Goal: Communication & Community: Ask a question

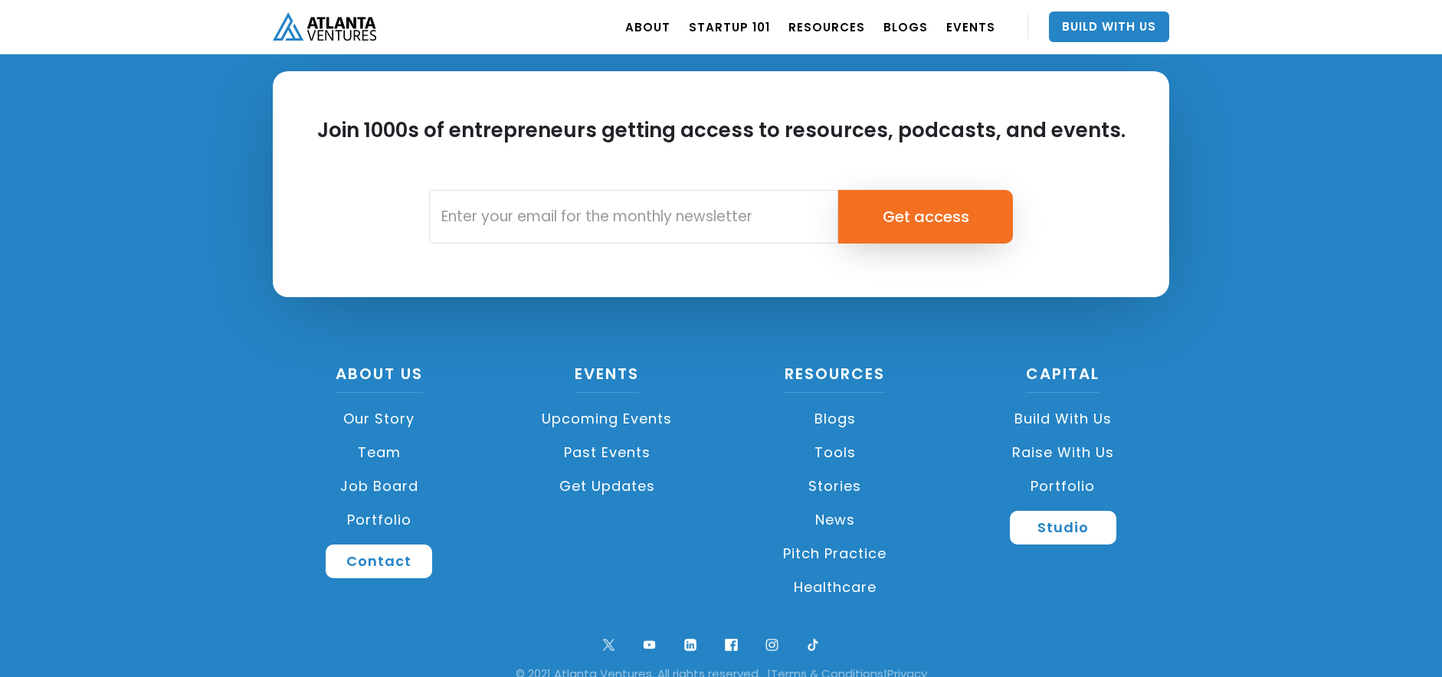
scroll to position [3628, 0]
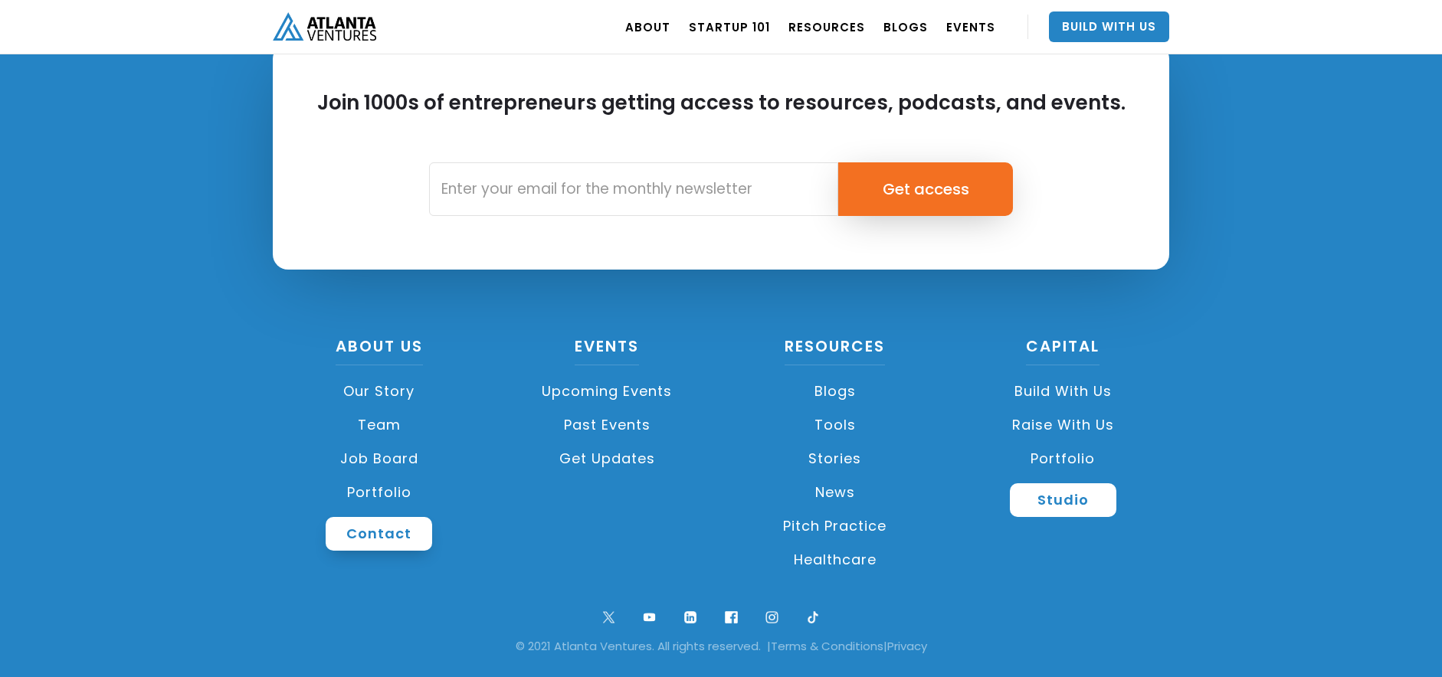
click at [361, 534] on link "Contact" at bounding box center [379, 534] width 106 height 34
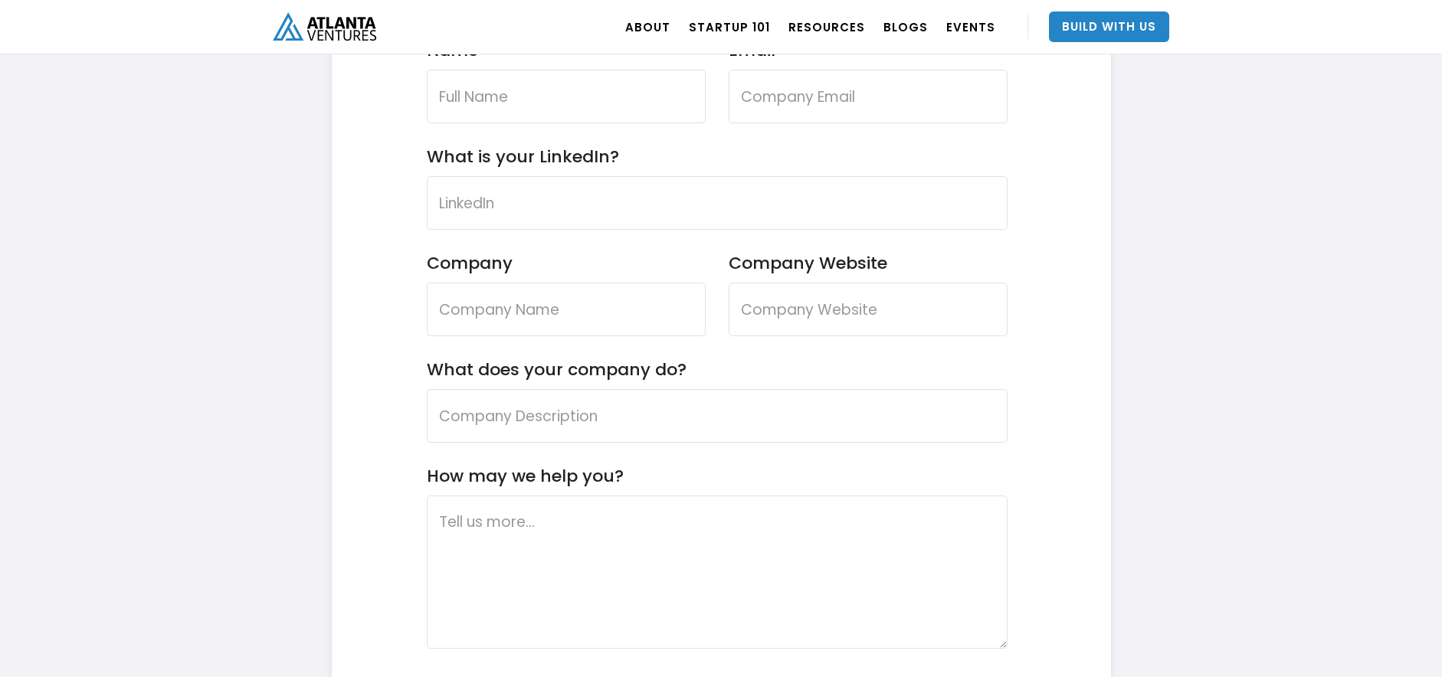
scroll to position [4499, 0]
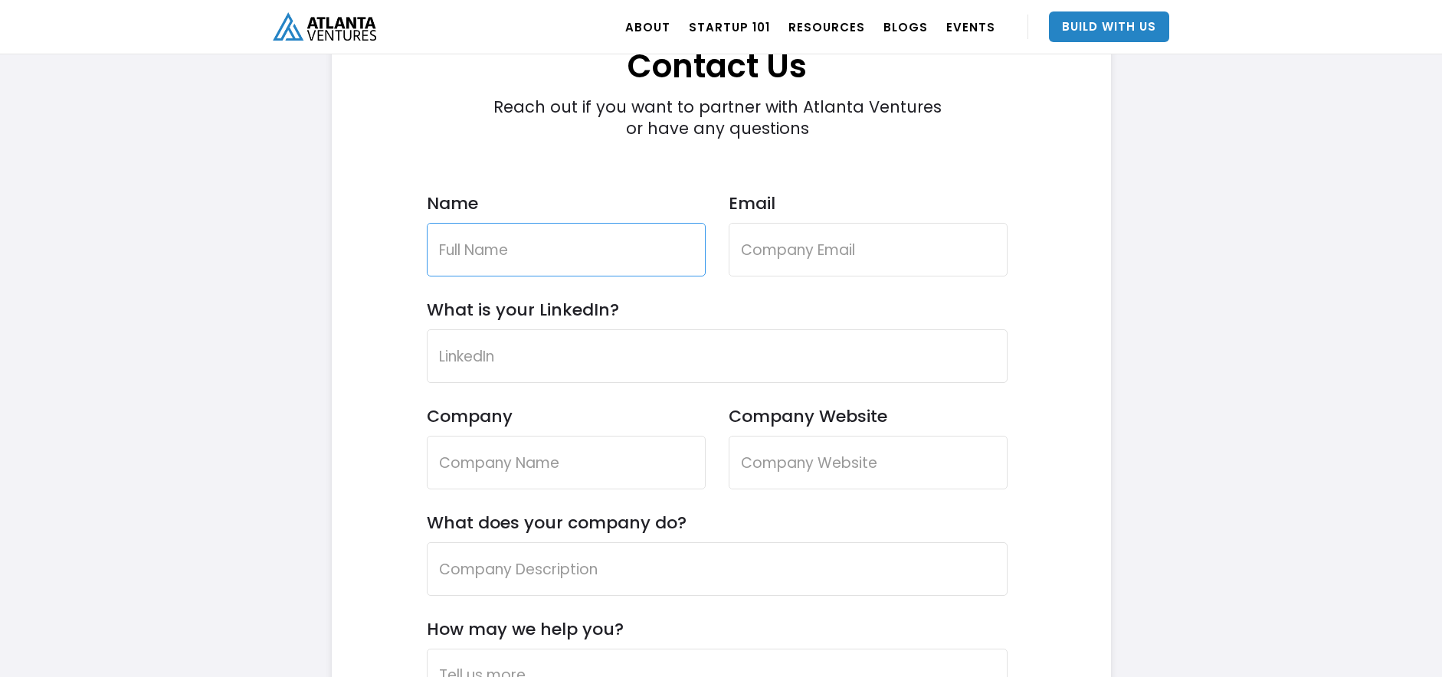
click at [483, 255] on input "Name" at bounding box center [566, 250] width 279 height 54
drag, startPoint x: 553, startPoint y: 274, endPoint x: 558, endPoint y: 284, distance: 11.3
click at [558, 284] on div "Name" at bounding box center [566, 246] width 279 height 106
click at [777, 316] on form "Contact Us Reach out if you want to partner with Atlanta Ventures or have any q…" at bounding box center [717, 505] width 581 height 1015
click at [619, 263] on input "Name" at bounding box center [566, 250] width 279 height 54
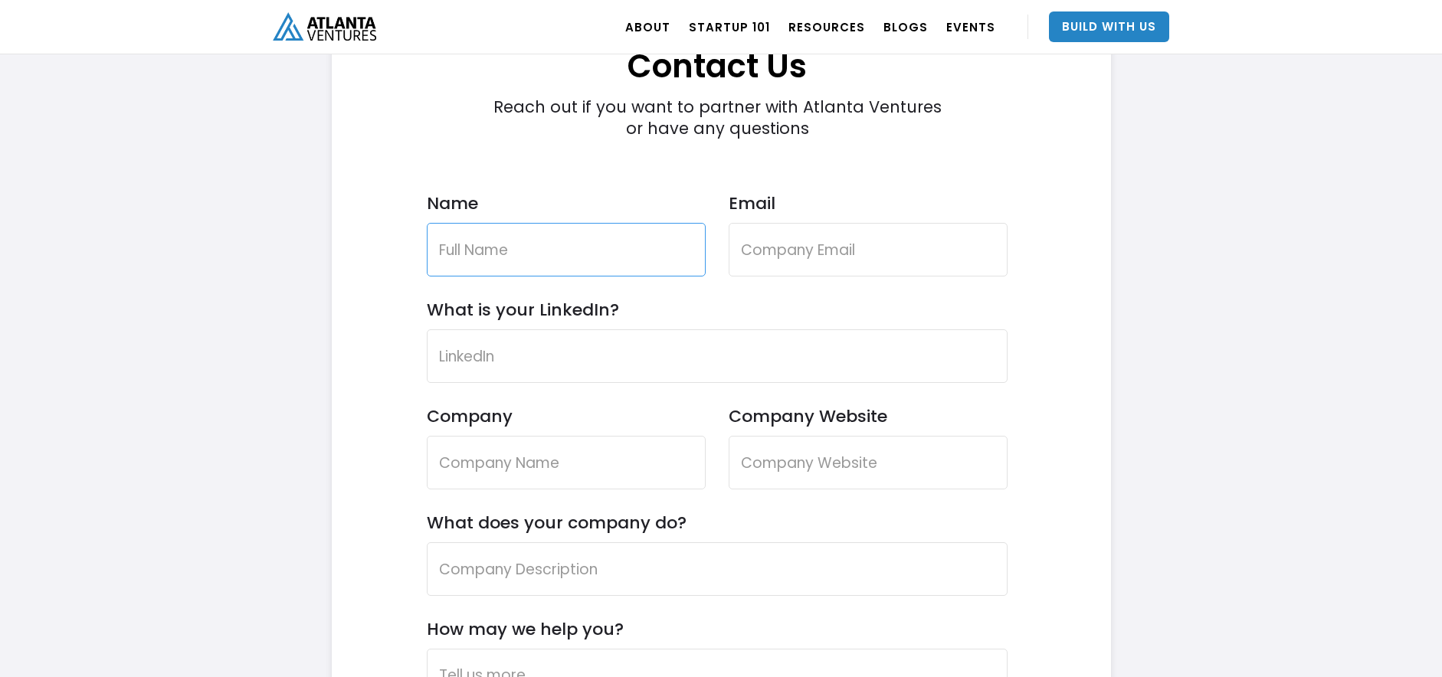
type input "Joe Vargas"
type input "joe.vargas@centralpointoregon.gov"
type input "Central Point Police Department"
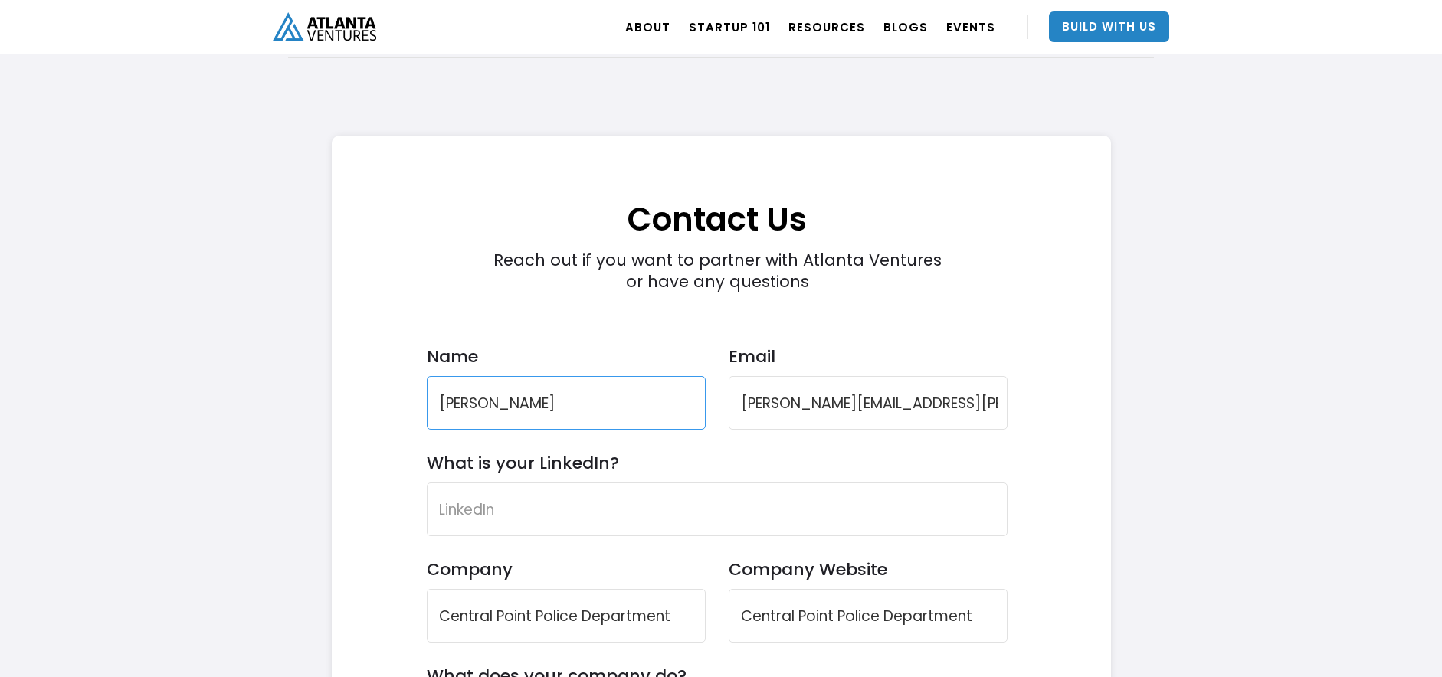
scroll to position [4269, 0]
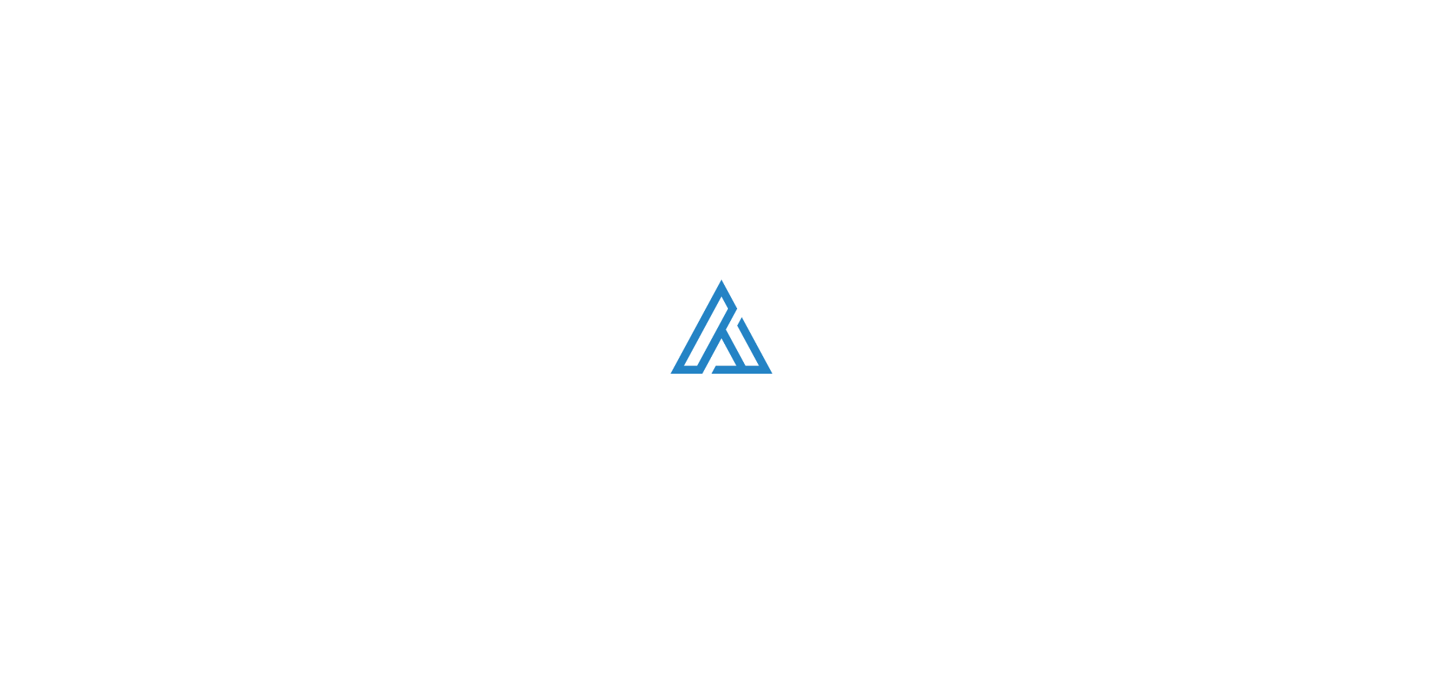
scroll to position [3628, 0]
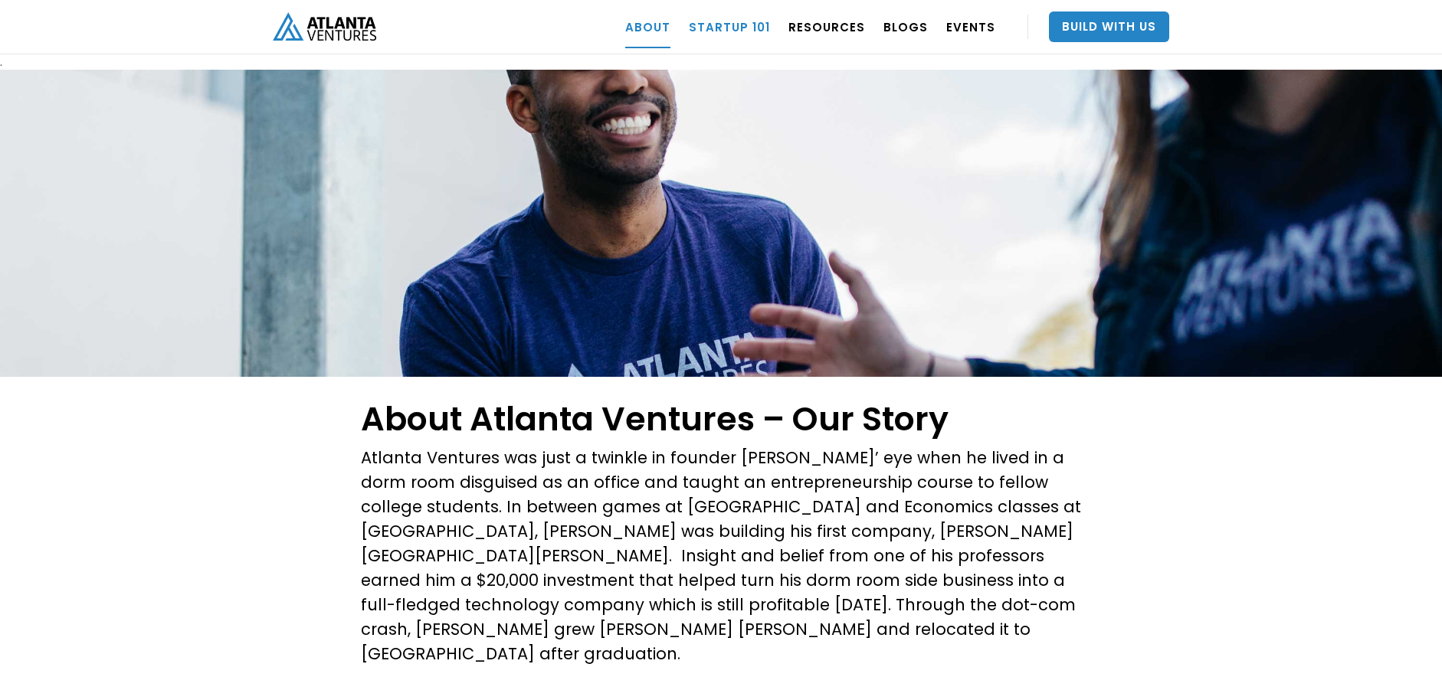
click at [738, 19] on link "Startup 101" at bounding box center [729, 26] width 81 height 43
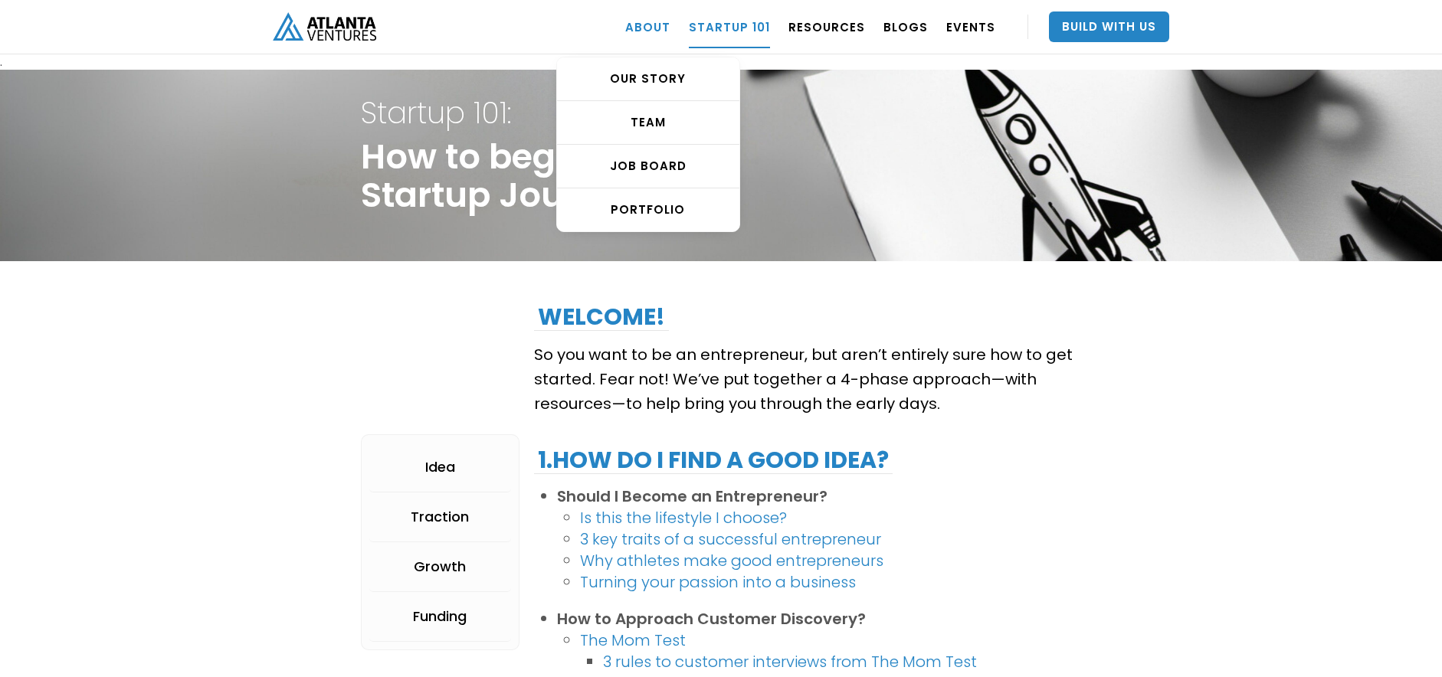
click at [666, 30] on link "ABOUT" at bounding box center [647, 26] width 45 height 43
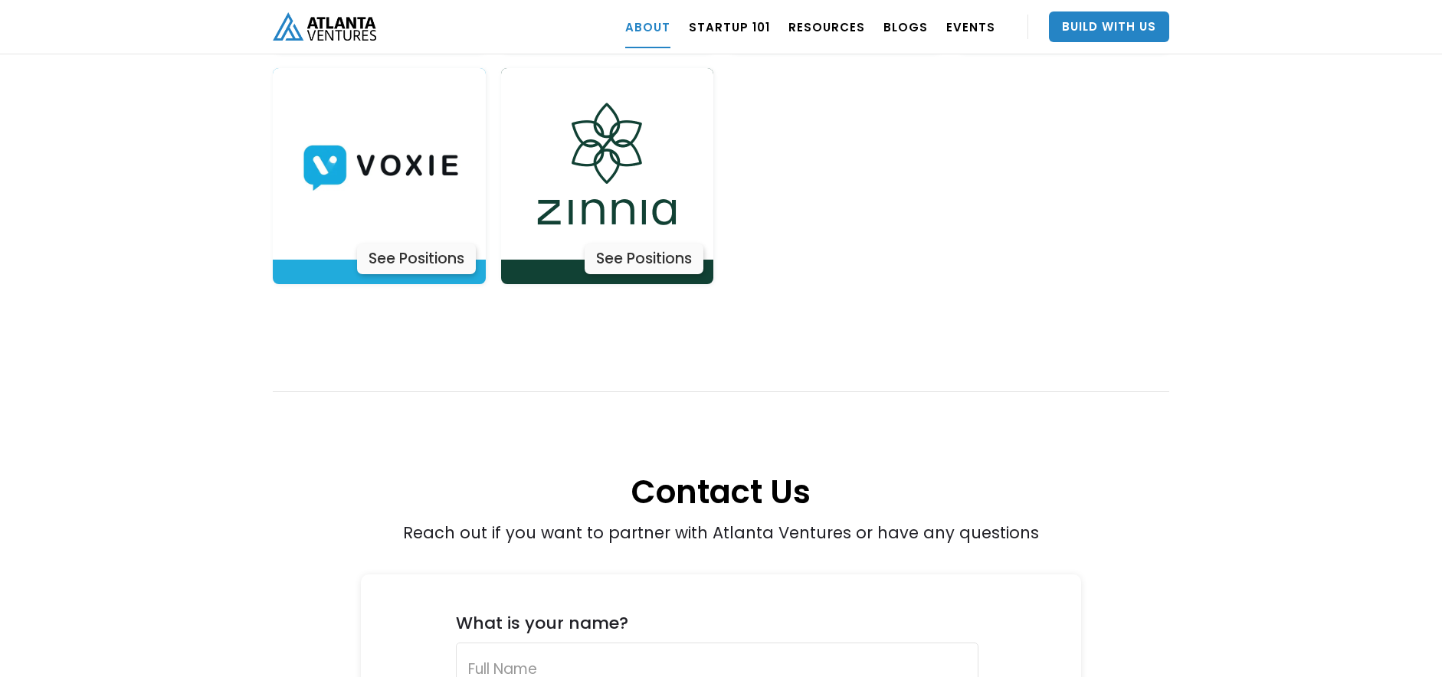
scroll to position [5516, 0]
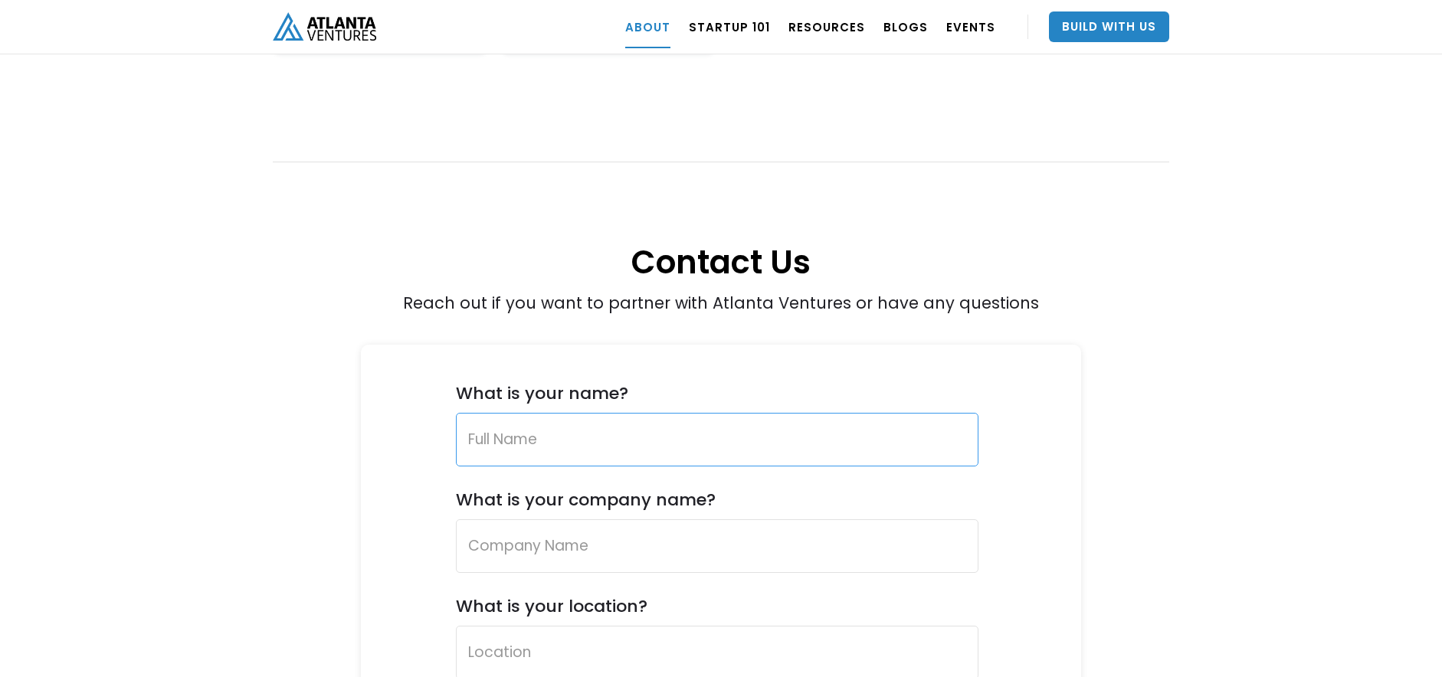
click at [600, 413] on input "Contact Us Form" at bounding box center [717, 440] width 522 height 54
type input "[PERSON_NAME]"
type input "Central Point Police Department"
type input "joe.vargas@centralpointoregon.gov"
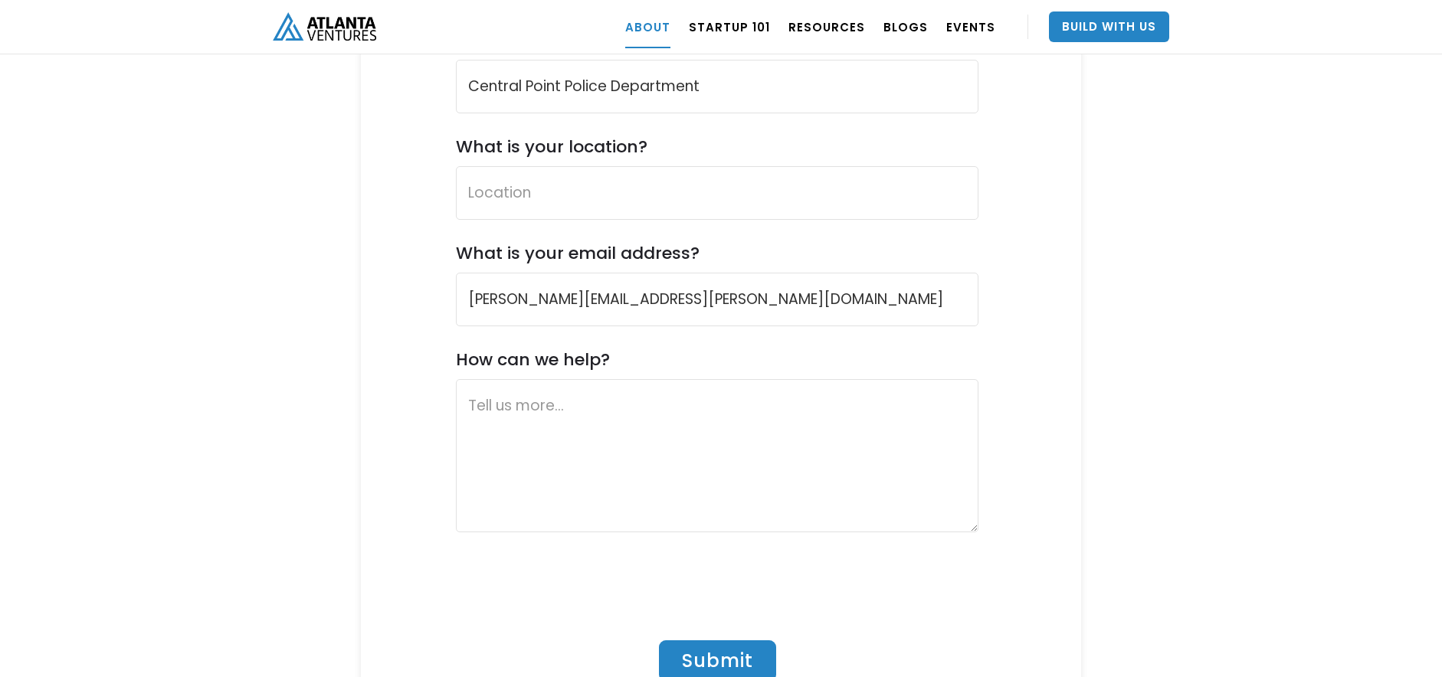
scroll to position [6052, 0]
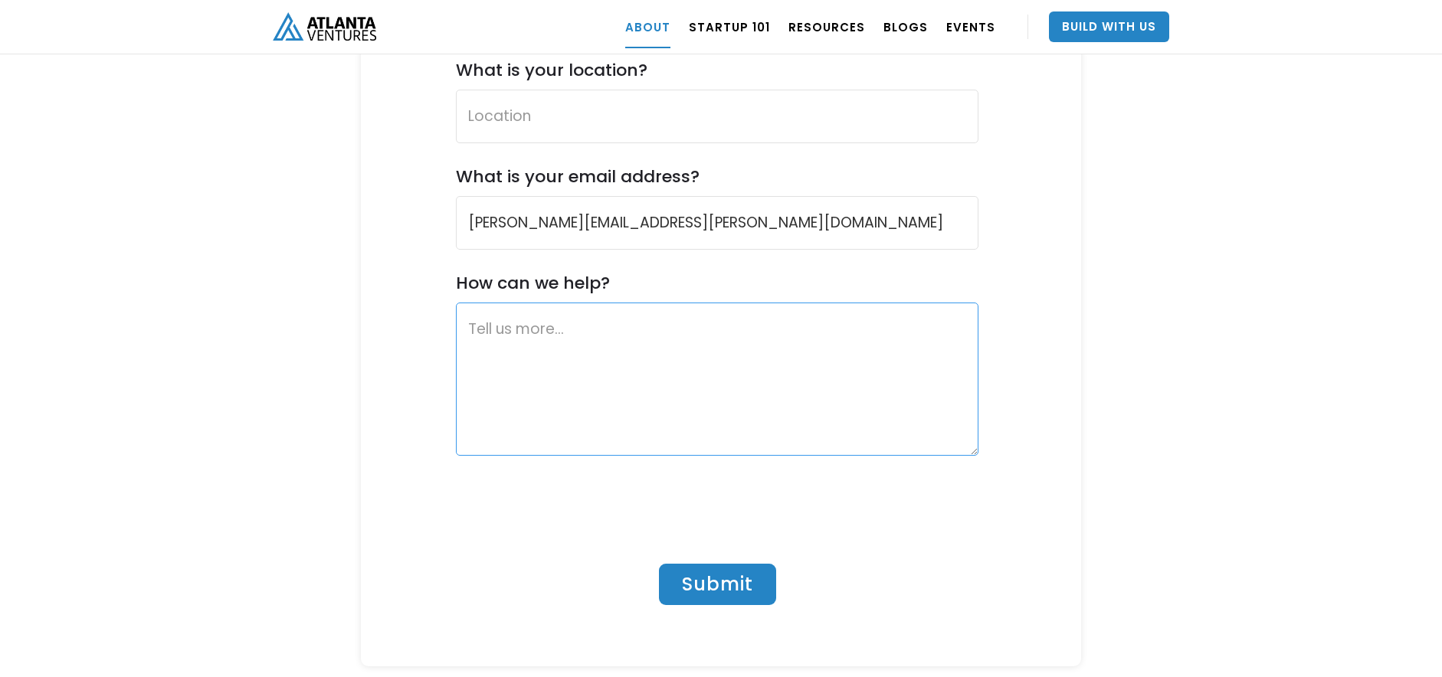
click at [600, 303] on textarea "Contact Us Form" at bounding box center [717, 379] width 522 height 153
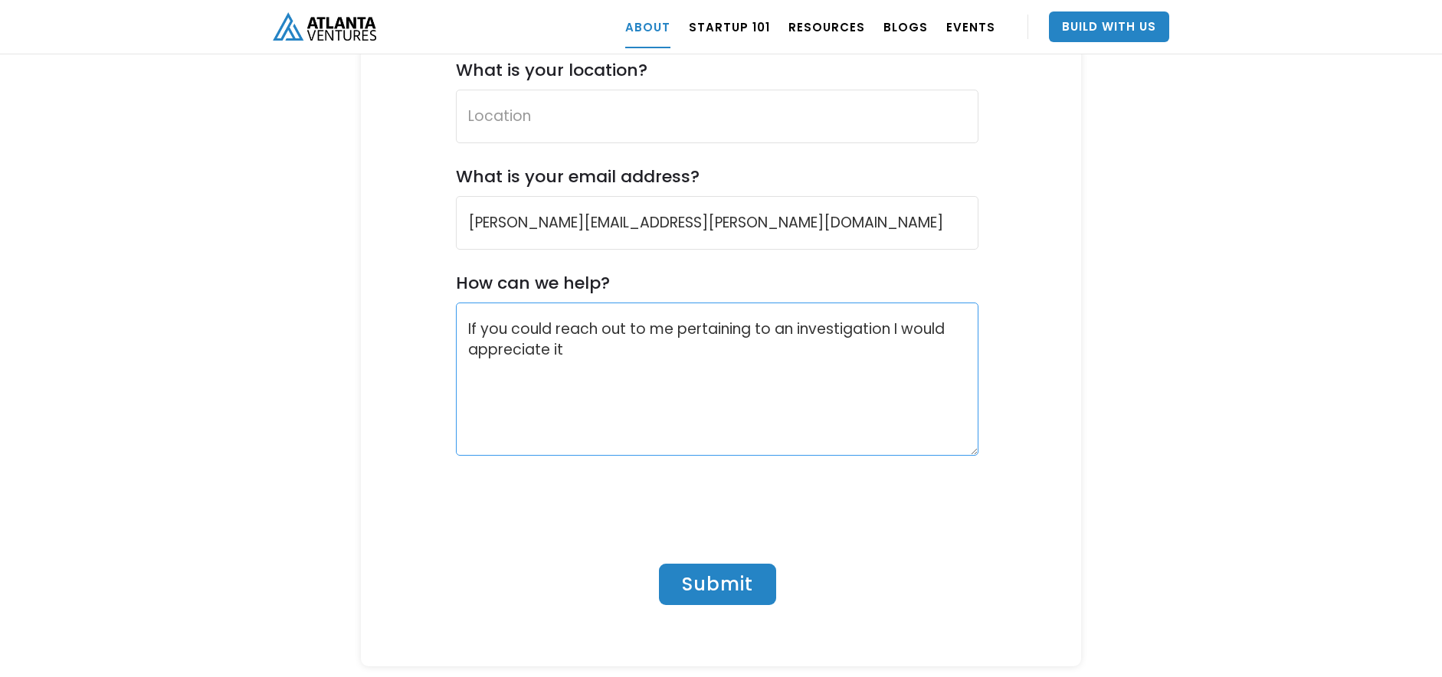
click at [791, 303] on textarea "If you could reach out to me pertaining to an investigation I would appreciate …" at bounding box center [717, 379] width 522 height 153
click at [615, 303] on textarea "If you could reach out to me pertaining to a fraud investigation I would apprec…" at bounding box center [717, 379] width 522 height 153
type textarea "If you could reach out to me pertaining to a fraud investigation I would apprec…"
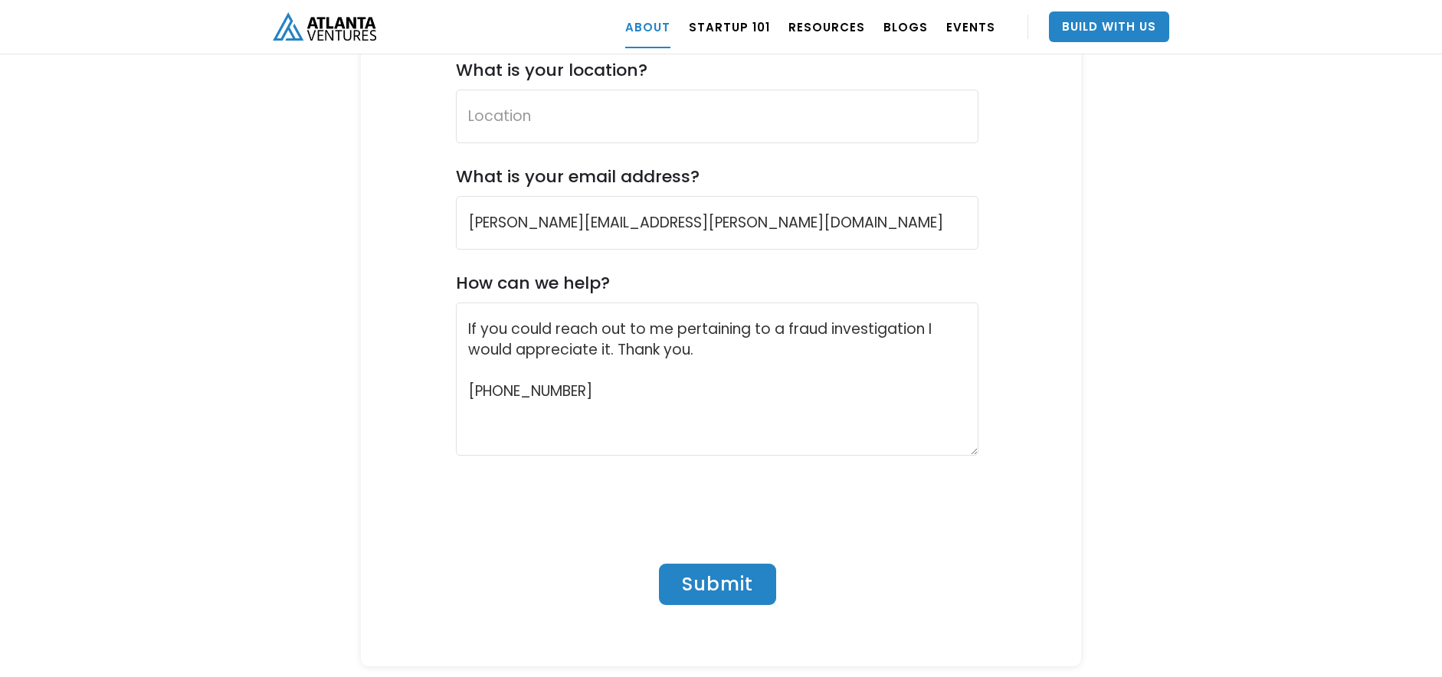
click at [711, 564] on input "Submit" at bounding box center [717, 584] width 117 height 41
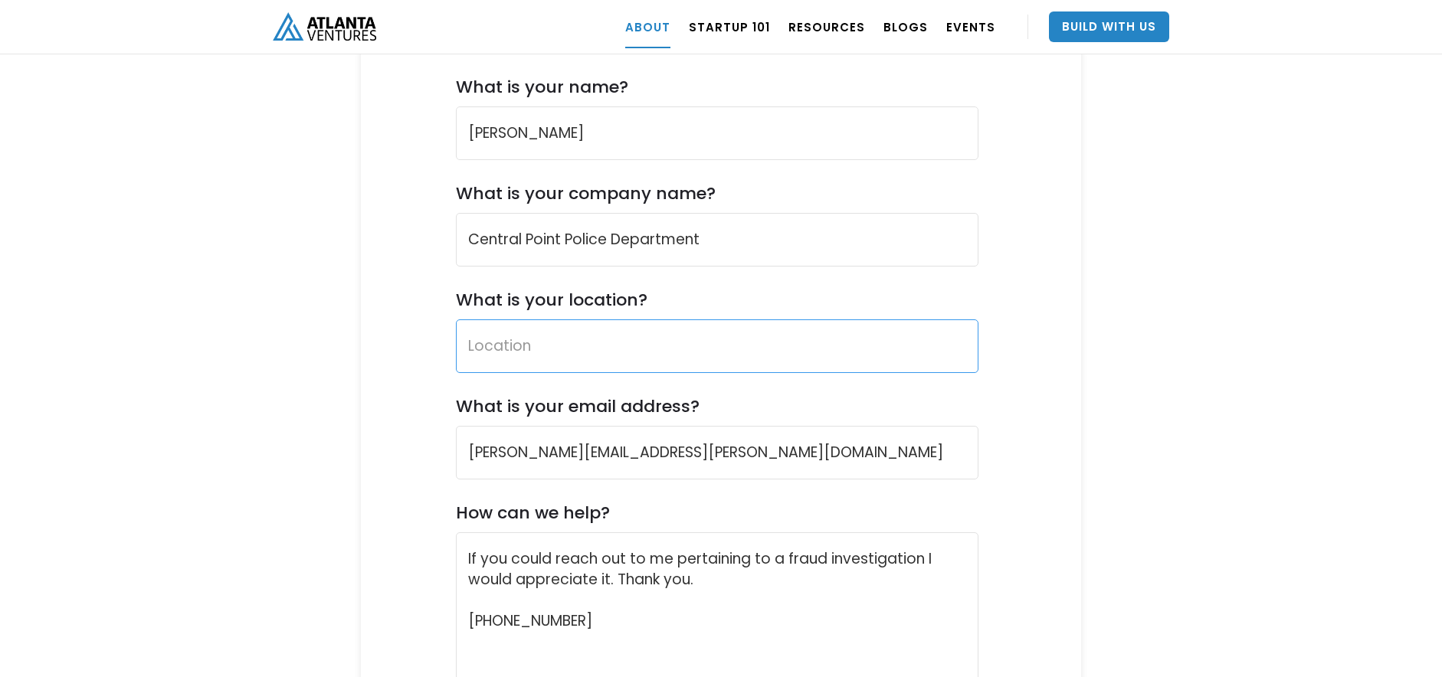
click at [549, 319] on input "What is your location?" at bounding box center [717, 346] width 522 height 54
type input "O"
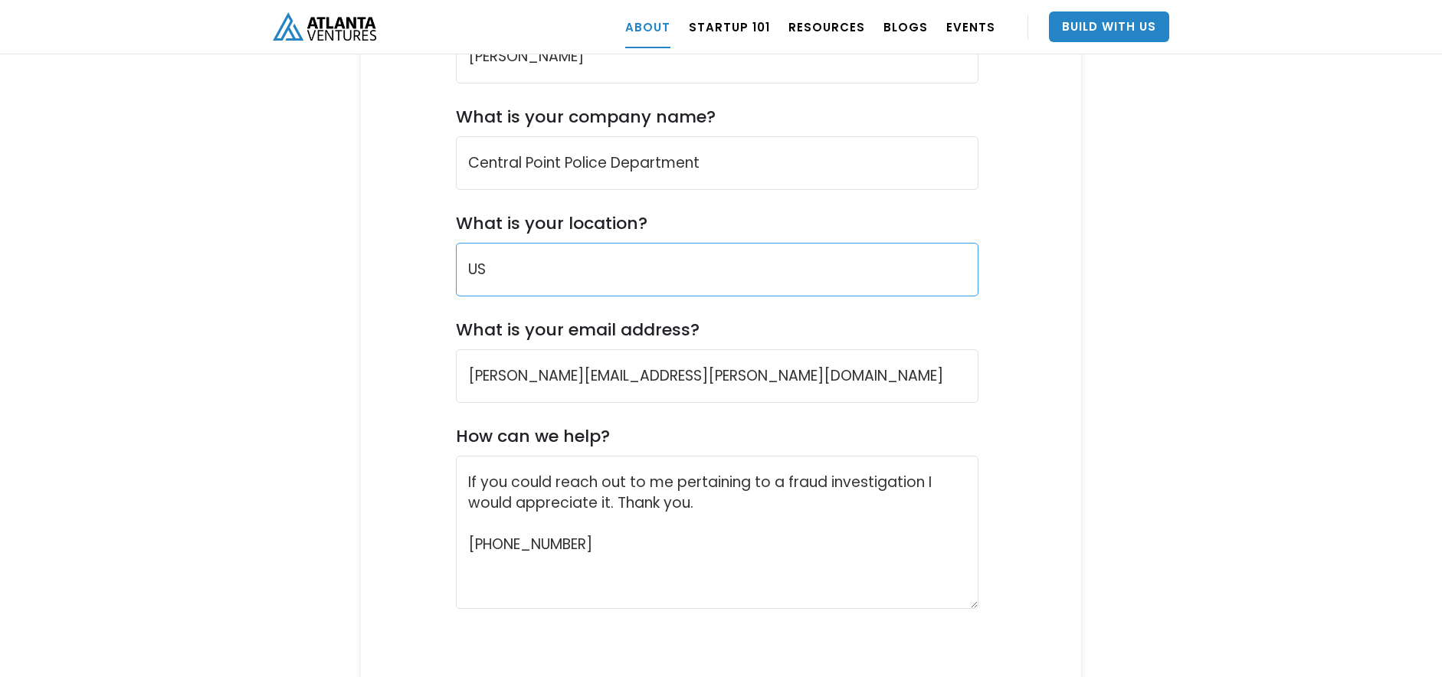
scroll to position [5976, 0]
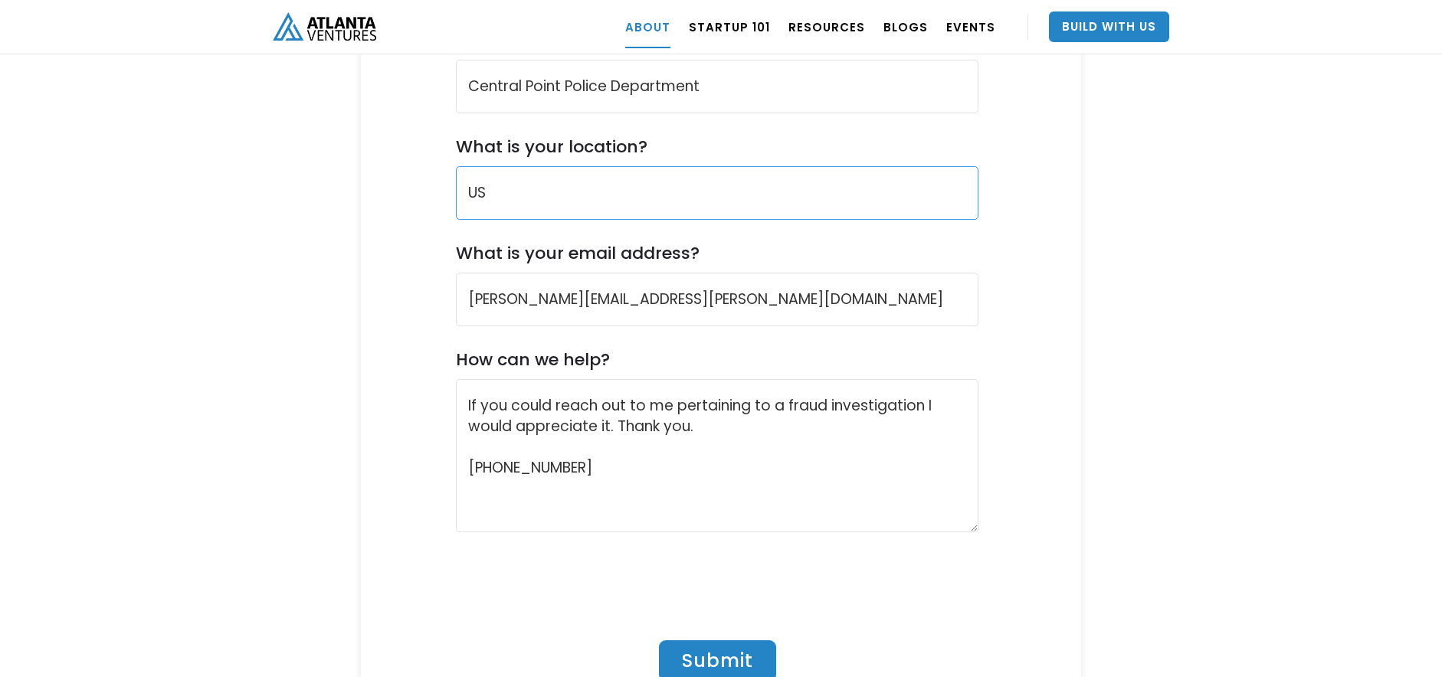
type input "US"
click at [761, 640] on input "Submit" at bounding box center [717, 660] width 117 height 41
type input "Please wait..."
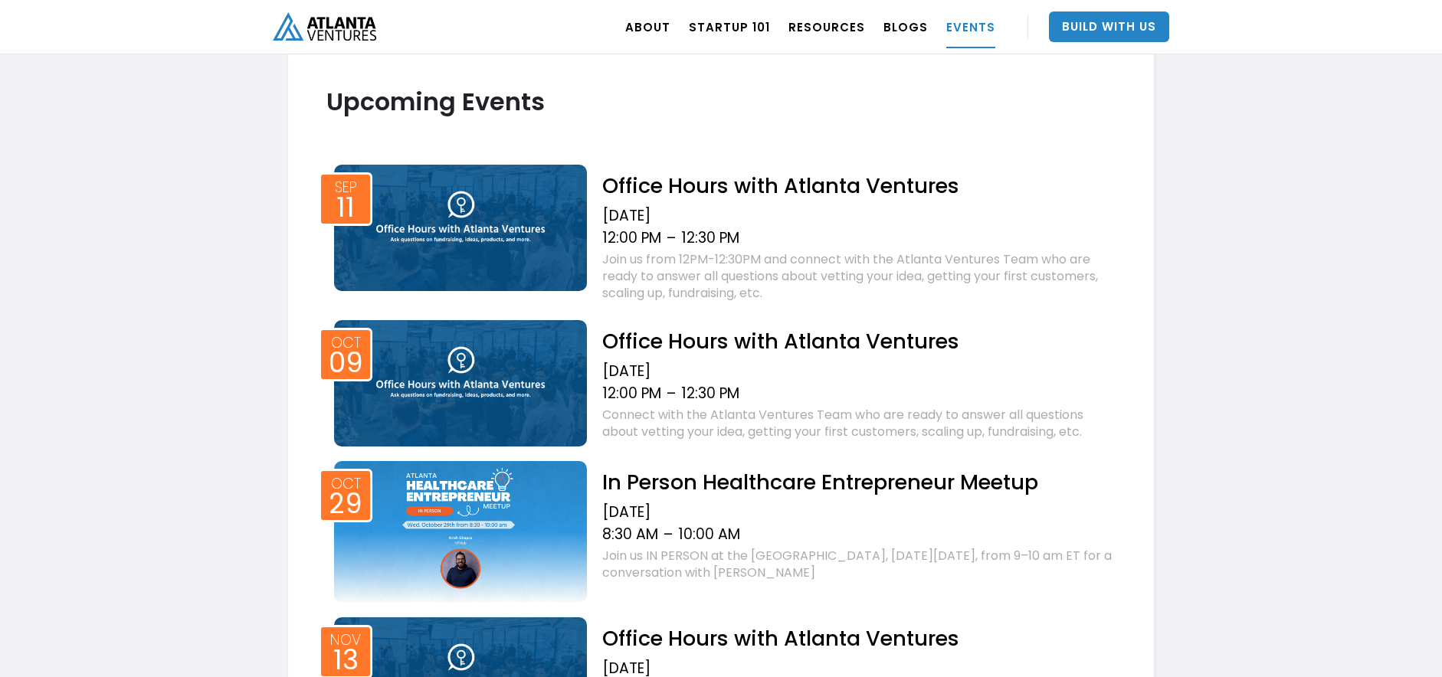
scroll to position [710, 0]
